Goal: Transaction & Acquisition: Book appointment/travel/reservation

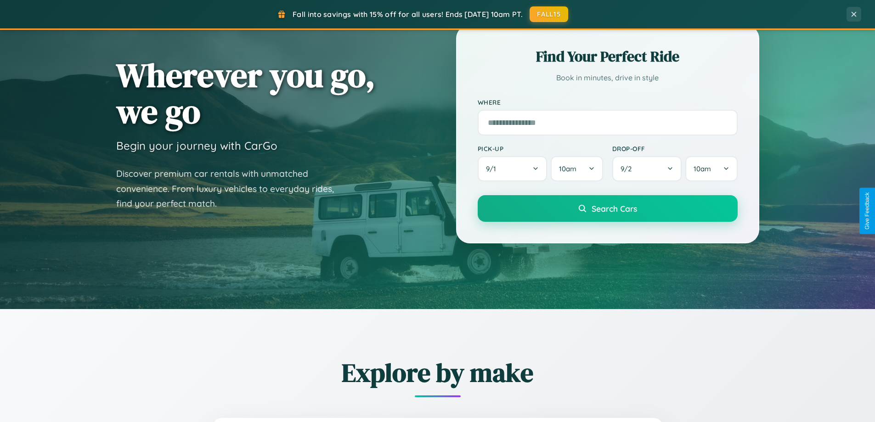
scroll to position [632, 0]
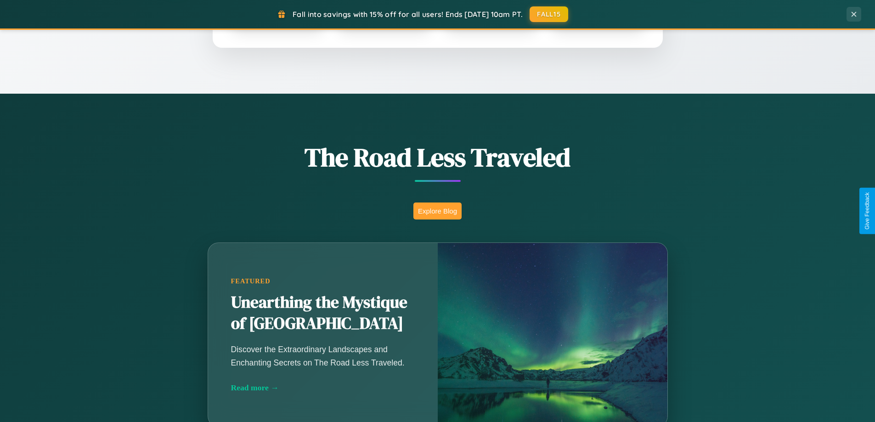
click at [437, 211] on button "Explore Blog" at bounding box center [437, 211] width 48 height 17
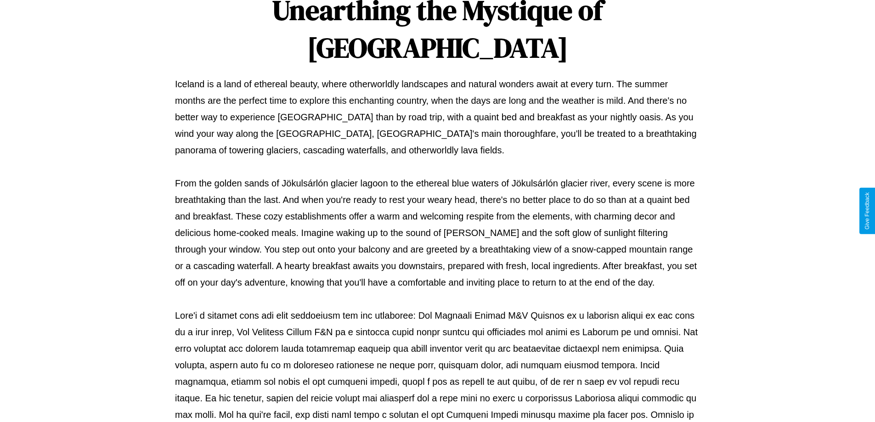
scroll to position [297, 0]
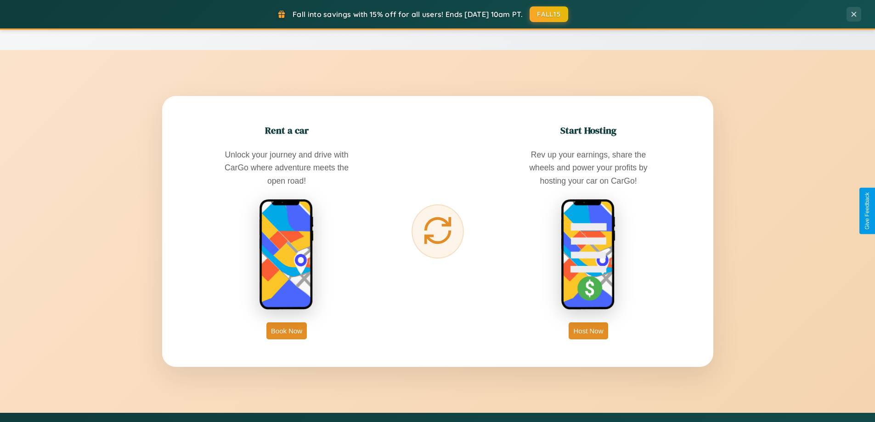
scroll to position [1476, 0]
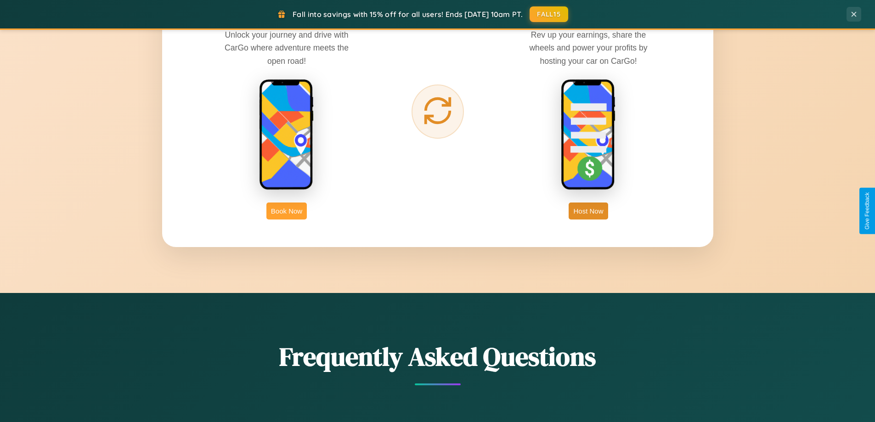
click at [287, 211] on button "Book Now" at bounding box center [286, 211] width 40 height 17
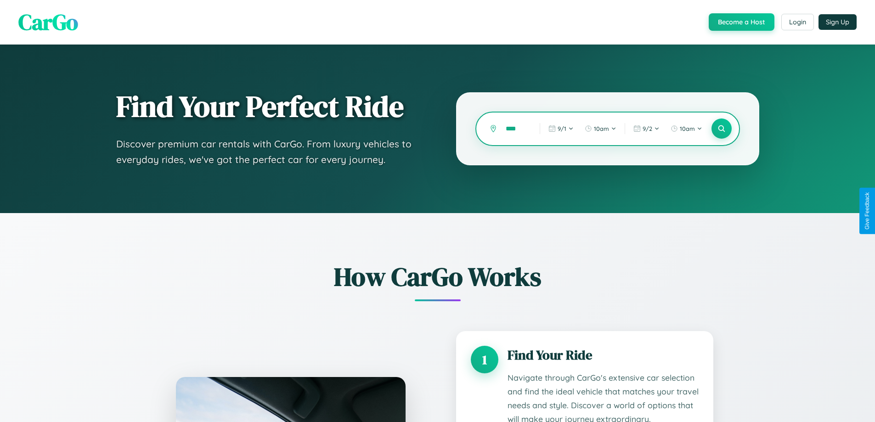
type input "*****"
